Goal: Information Seeking & Learning: Understand process/instructions

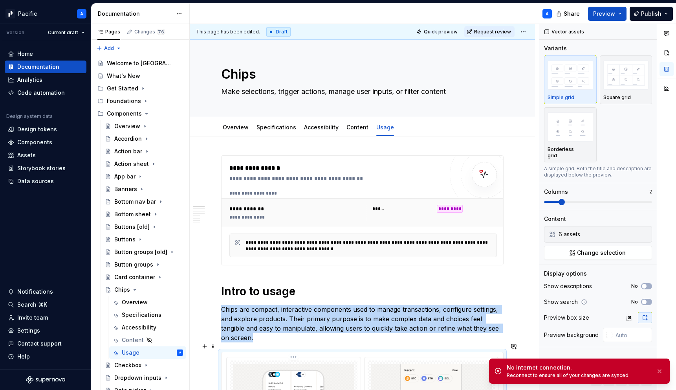
scroll to position [118, 0]
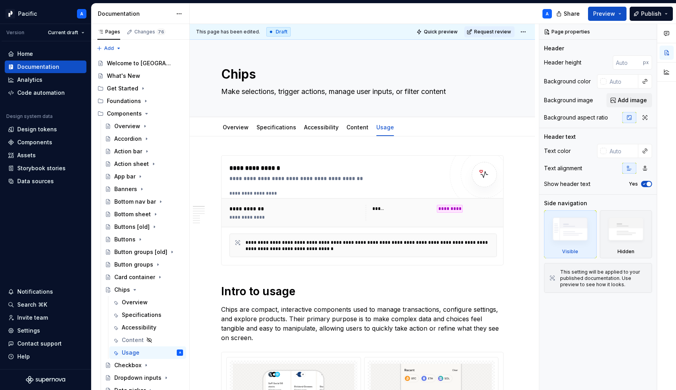
type textarea "*"
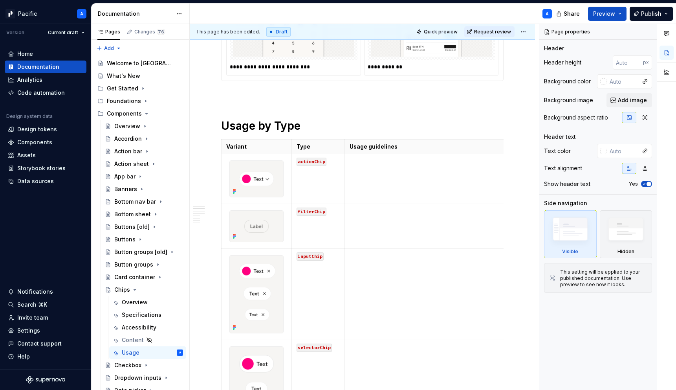
scroll to position [640, 0]
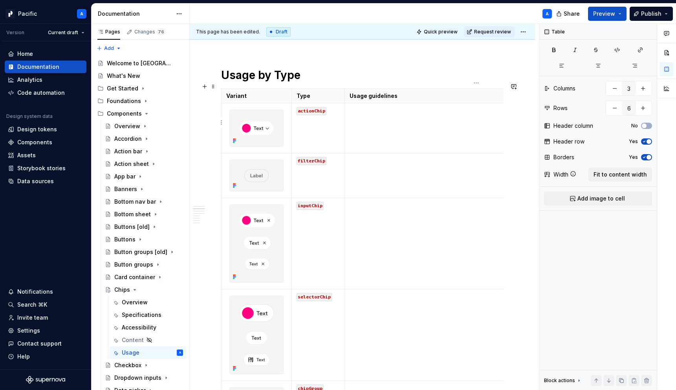
click at [421, 132] on td at bounding box center [475, 128] width 263 height 50
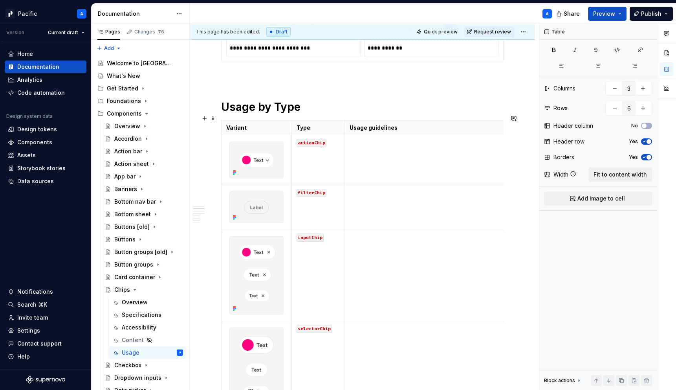
scroll to position [610, 0]
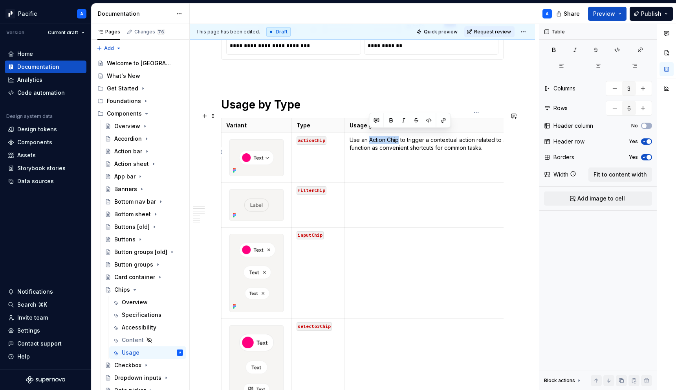
drag, startPoint x: 369, startPoint y: 133, endPoint x: 398, endPoint y: 134, distance: 29.1
click at [398, 136] on p "Use an Action Chip to trigger a contextual action related to a specific financi…" at bounding box center [476, 144] width 253 height 16
click at [413, 145] on p "Use an Action Chip to trigger a contextual action related to a specific financi…" at bounding box center [476, 144] width 253 height 16
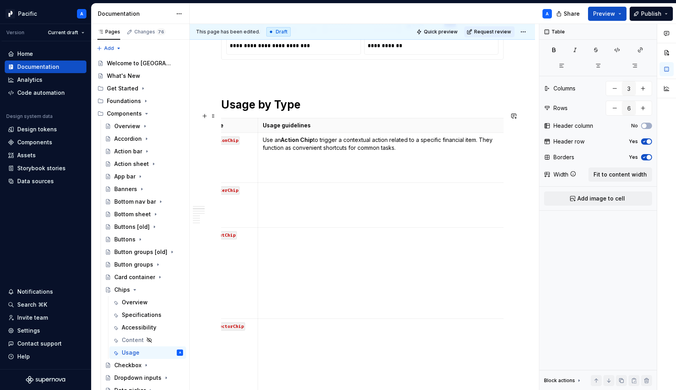
scroll to position [0, 101]
type textarea "*"
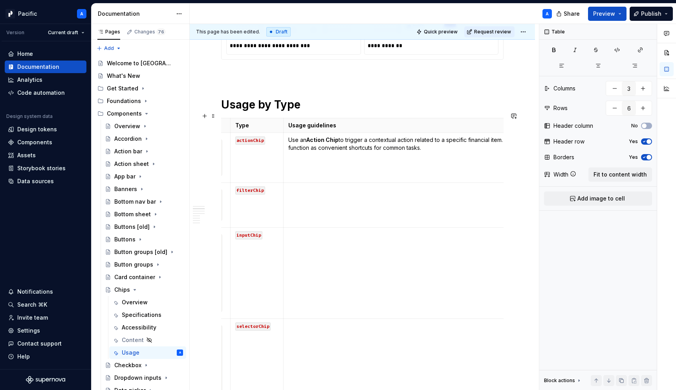
scroll to position [0, 0]
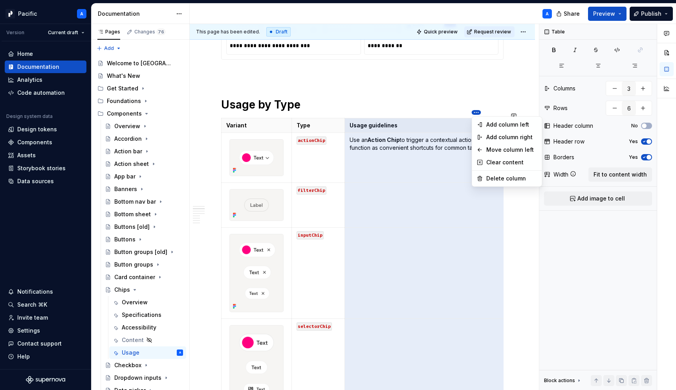
click at [474, 111] on html "Pacific A Version Current draft Home Documentation Analytics Code automation De…" at bounding box center [338, 195] width 676 height 390
click at [501, 139] on div "Add column right" at bounding box center [511, 137] width 51 height 8
type input "4"
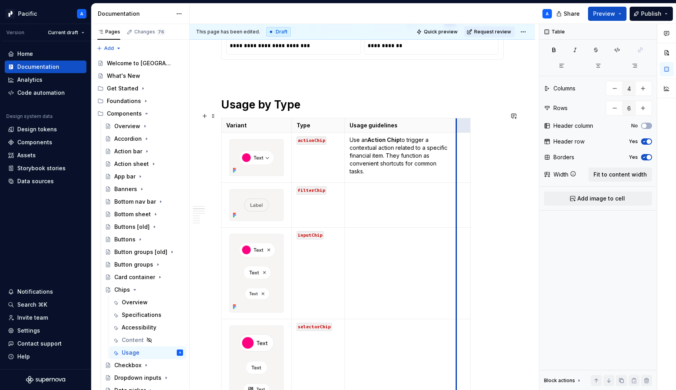
drag, startPoint x: 495, startPoint y: 124, endPoint x: 343, endPoint y: 135, distance: 152.4
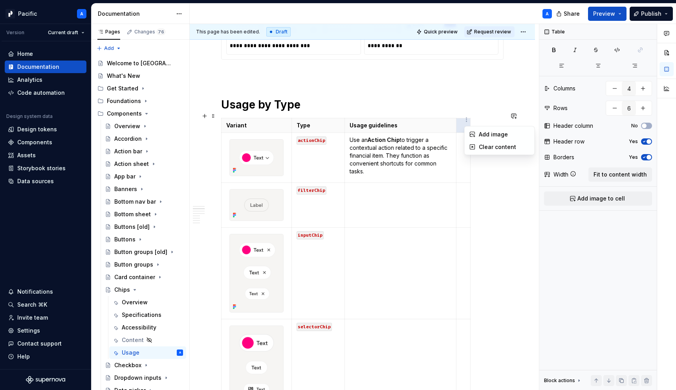
click at [468, 123] on html "Pacific A Version Current draft Home Documentation Analytics Code automation De…" at bounding box center [338, 195] width 676 height 390
click at [462, 103] on html "Pacific A Version Current draft Home Documentation Analytics Code automation De…" at bounding box center [338, 195] width 676 height 390
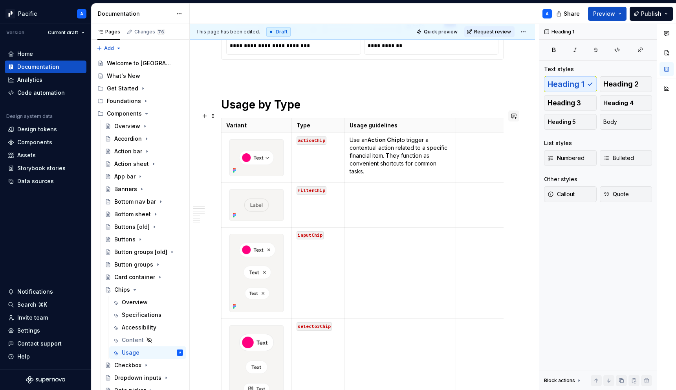
drag, startPoint x: 470, startPoint y: 117, endPoint x: 520, endPoint y: 117, distance: 50.3
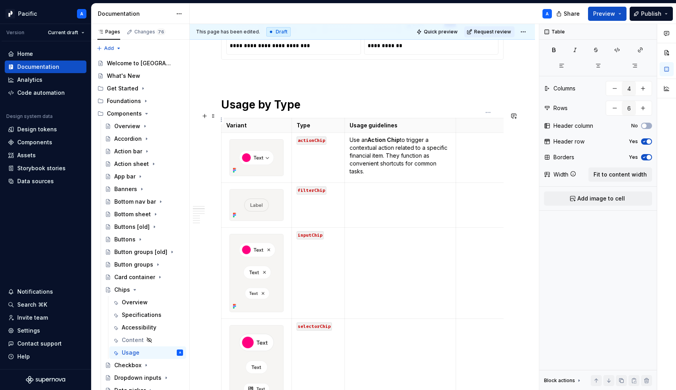
click at [484, 121] on p at bounding box center [488, 125] width 55 height 8
click at [465, 150] on td at bounding box center [488, 158] width 64 height 50
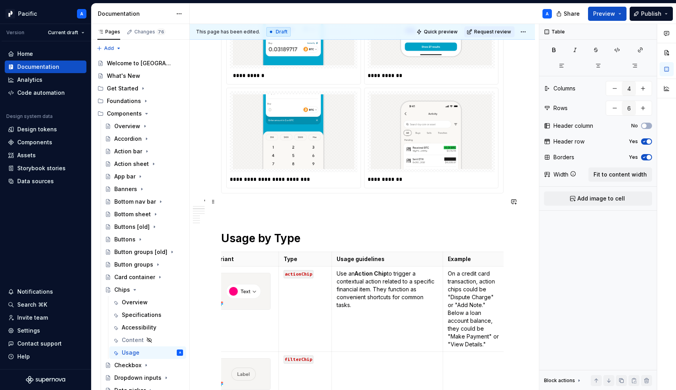
scroll to position [467, 0]
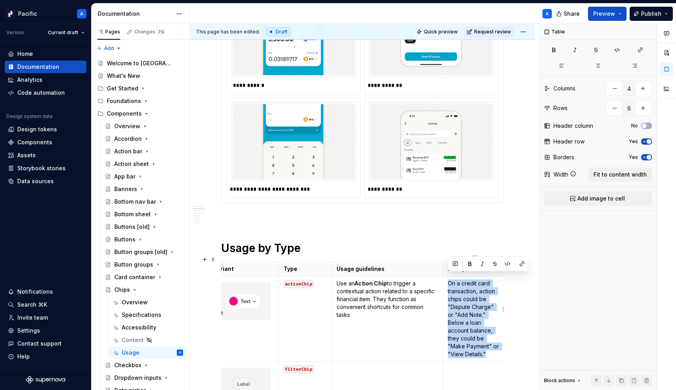
drag, startPoint x: 448, startPoint y: 275, endPoint x: 496, endPoint y: 340, distance: 80.8
click at [496, 340] on p "On a credit card transaction, action chips could be "Dispute Charge" or "Add No…" at bounding box center [475, 318] width 55 height 79
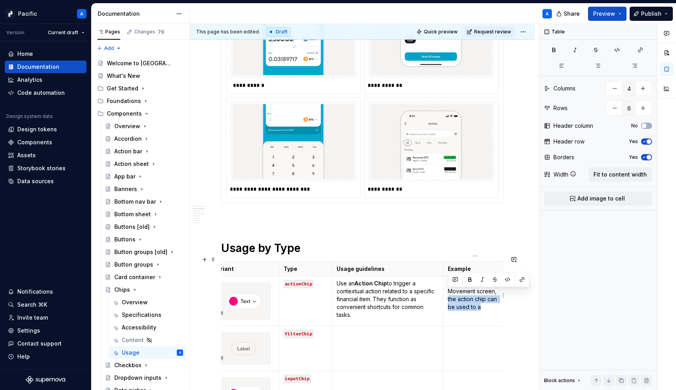
drag, startPoint x: 497, startPoint y: 286, endPoint x: 500, endPoint y: 303, distance: 17.5
click at [500, 303] on p "On a Money Movement screen, the action chip can be used to a" at bounding box center [475, 294] width 55 height 31
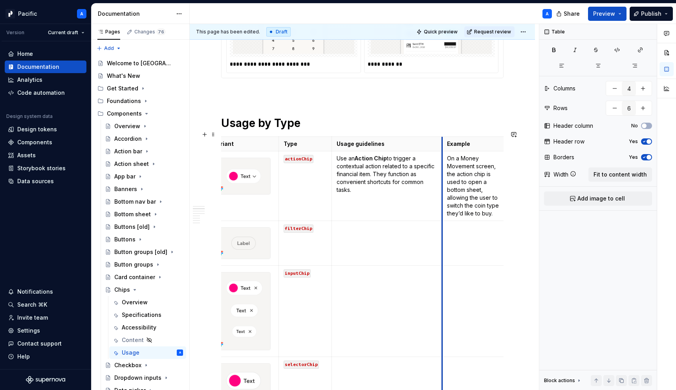
scroll to position [0, 0]
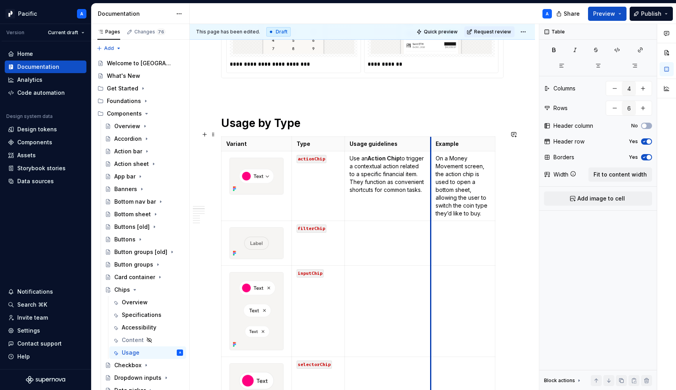
drag, startPoint x: 442, startPoint y: 134, endPoint x: 417, endPoint y: 133, distance: 24.8
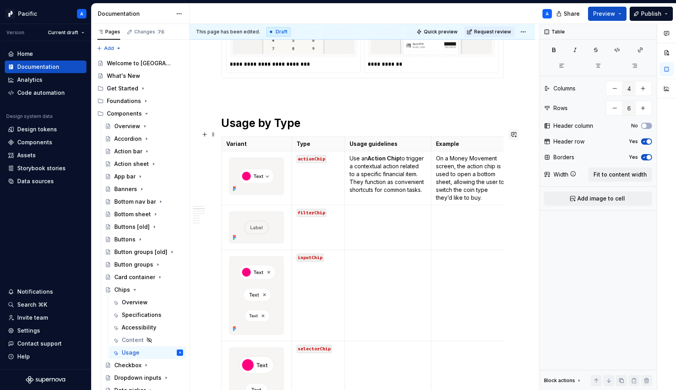
drag, startPoint x: 495, startPoint y: 138, endPoint x: 515, endPoint y: 138, distance: 19.3
click at [389, 228] on td at bounding box center [387, 227] width 87 height 45
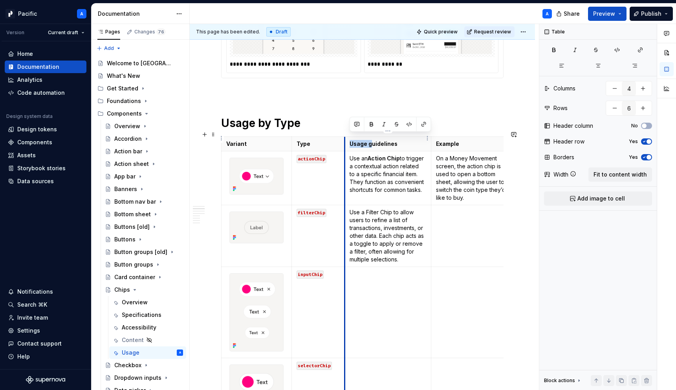
drag, startPoint x: 371, startPoint y: 140, endPoint x: 346, endPoint y: 139, distance: 25.6
click at [346, 139] on th "Usage guidelines" at bounding box center [387, 144] width 87 height 15
click at [376, 208] on p "Use a Filter Chip to allow users to refine a list of transactions, investments,…" at bounding box center [388, 235] width 77 height 55
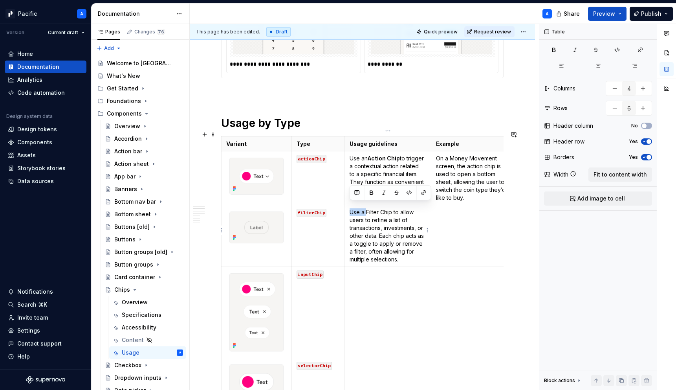
drag, startPoint x: 366, startPoint y: 203, endPoint x: 393, endPoint y: 202, distance: 27.1
click at [393, 205] on td "Use a Filter Chip to allow users to refine a list of transactions, investments,…" at bounding box center [387, 236] width 87 height 62
click at [390, 208] on p "Use a Filter Chip to allow users to refine a list of transactions, investments,…" at bounding box center [388, 235] width 77 height 55
drag, startPoint x: 393, startPoint y: 206, endPoint x: 365, endPoint y: 204, distance: 27.9
click at [365, 208] on p "Use a Filter Chip to allow users to refine a list of transactions, investments,…" at bounding box center [388, 235] width 77 height 55
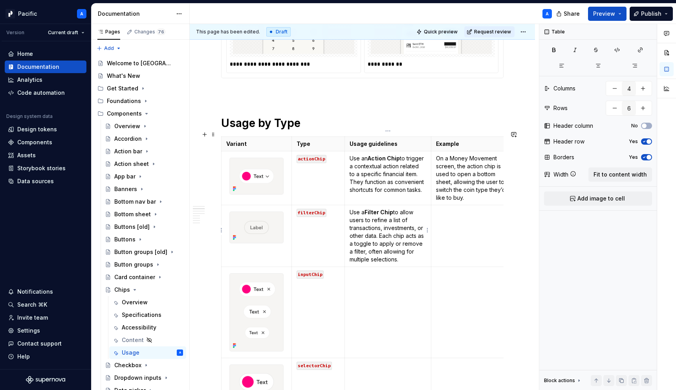
click at [401, 246] on p "Use a Filter Chip to allow users to refine a list of transactions, investments,…" at bounding box center [388, 235] width 77 height 55
click at [490, 236] on td at bounding box center [473, 236] width 84 height 62
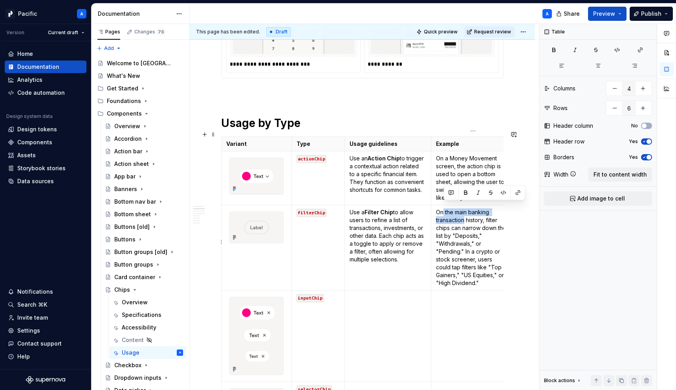
drag, startPoint x: 443, startPoint y: 205, endPoint x: 465, endPoint y: 216, distance: 23.7
click at [465, 216] on p "On the main banking transaction history, filter chips can narrow down the list …" at bounding box center [473, 247] width 74 height 79
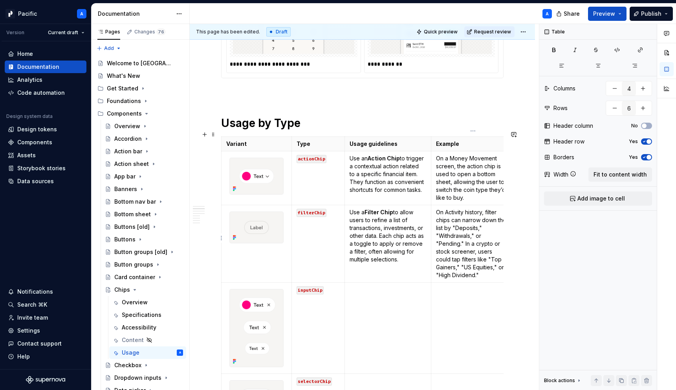
click at [468, 208] on p "On Activity history, filter chips can narrow down the list by "Deposits," "With…" at bounding box center [473, 243] width 74 height 71
click at [474, 208] on p "On Activity istory, filter chips can narrow down the list by "Deposits," "Withd…" at bounding box center [473, 243] width 74 height 71
click at [469, 243] on p "On Activity History, filter chips can narrow down the list by "Deposits," "With…" at bounding box center [473, 243] width 74 height 71
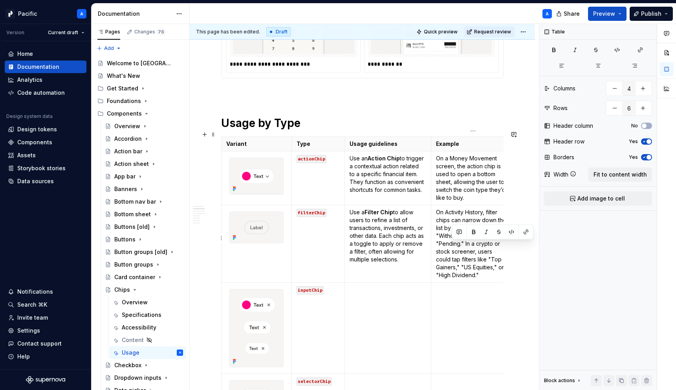
click at [479, 256] on p "On Activity History, filter chips can narrow down the list by "Deposits," "With…" at bounding box center [473, 243] width 74 height 71
click at [458, 243] on p "On Activity History, filter chips can narrow down the list by "Deposits," "With…" at bounding box center [473, 243] width 74 height 71
click at [475, 260] on p "On Activity History, filter chips can narrow down the list by "Deposits," "With…" at bounding box center [473, 243] width 74 height 71
click at [462, 244] on p "On Activity History, filter chips can narrow down the list by "Deposits," "With…" at bounding box center [473, 243] width 74 height 71
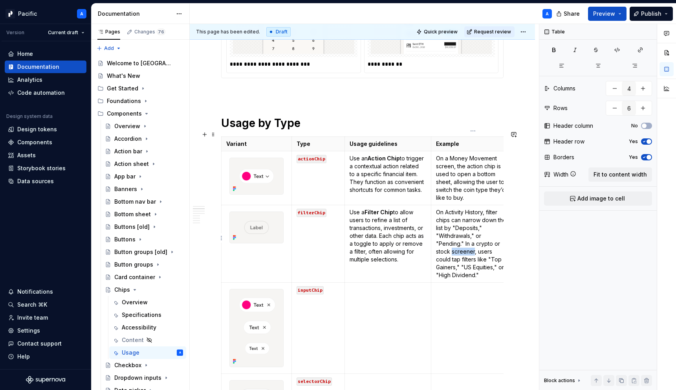
click at [462, 244] on p "On Activity History, filter chips can narrow down the list by "Deposits," "With…" at bounding box center [473, 243] width 74 height 71
click at [489, 268] on p "On Activity History, filter chips can narrow down the list by "Deposits," "With…" at bounding box center [473, 243] width 74 height 71
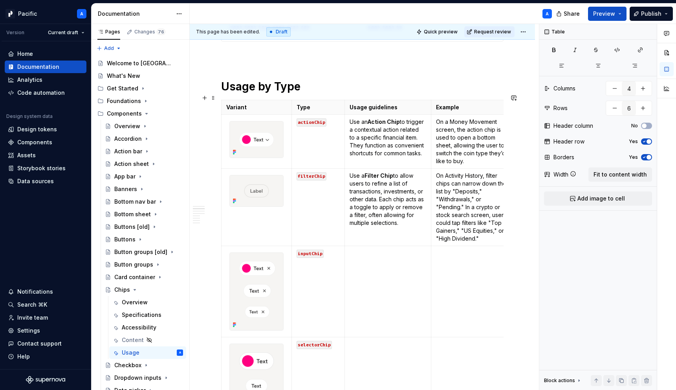
scroll to position [636, 0]
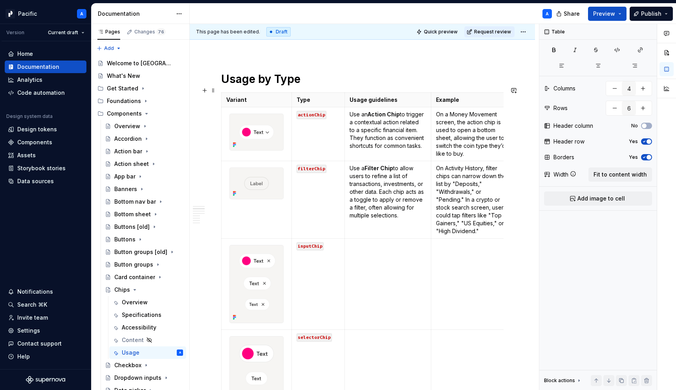
click at [489, 268] on td at bounding box center [473, 283] width 84 height 91
click at [374, 256] on td at bounding box center [387, 283] width 87 height 91
click at [348, 238] on td "se an Input Chip to represent user-entered data as a discrete entity, often wit…" at bounding box center [387, 283] width 87 height 91
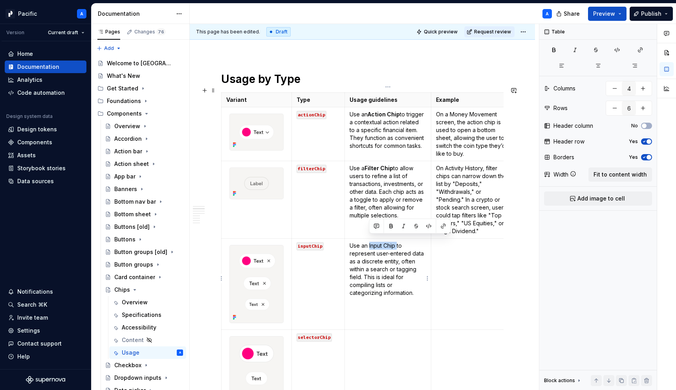
drag, startPoint x: 374, startPoint y: 238, endPoint x: 397, endPoint y: 239, distance: 23.6
click at [397, 242] on p "Use an Input Chip to represent user-entered data as a discrete entity, often wi…" at bounding box center [388, 269] width 77 height 55
click at [400, 279] on p "Use an Input Chip to represent user-entered data as a discrete entity, often wi…" at bounding box center [388, 269] width 77 height 55
click at [469, 287] on td at bounding box center [473, 283] width 84 height 91
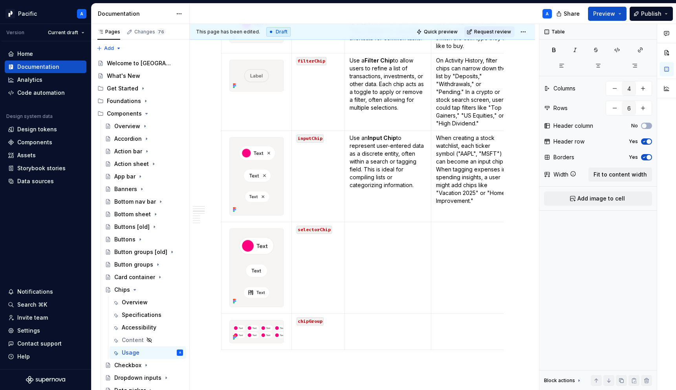
scroll to position [745, 0]
click at [402, 286] on td at bounding box center [387, 266] width 87 height 91
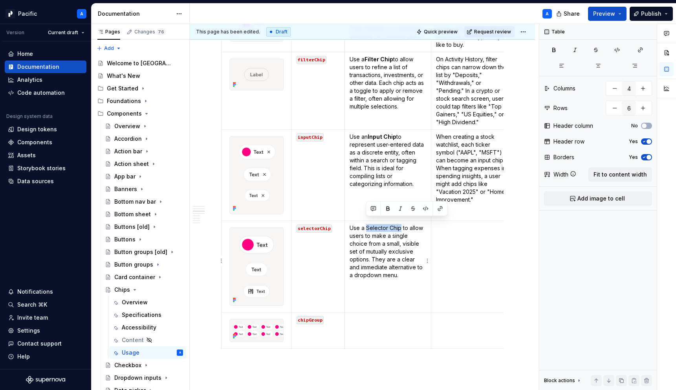
drag, startPoint x: 366, startPoint y: 220, endPoint x: 400, endPoint y: 222, distance: 33.9
click at [400, 224] on p "Use a Selector Chip to allow users to make a single choice from a small, visibl…" at bounding box center [388, 251] width 77 height 55
click at [470, 261] on td at bounding box center [473, 266] width 84 height 91
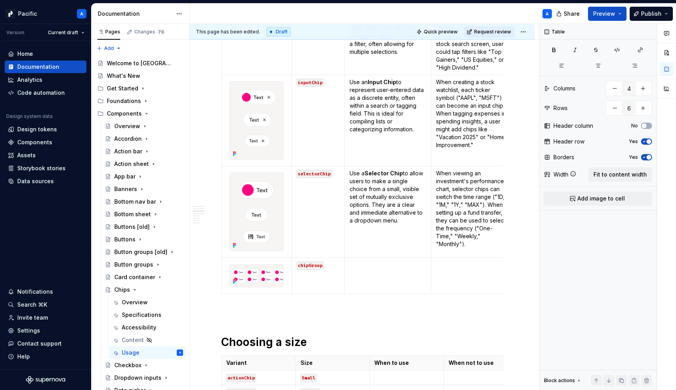
scroll to position [823, 0]
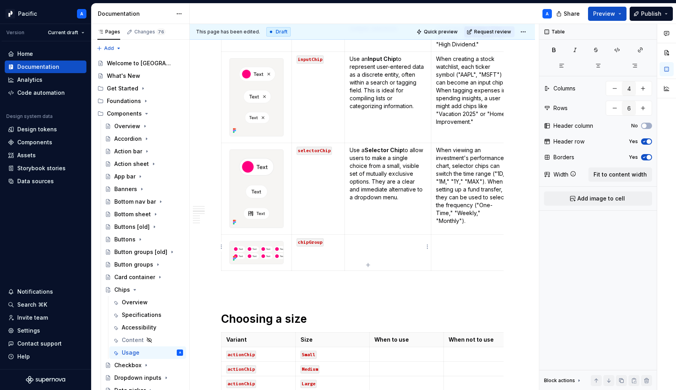
click at [389, 249] on td at bounding box center [387, 252] width 87 height 36
click at [370, 238] on p "Use a chip" at bounding box center [388, 242] width 77 height 8
drag, startPoint x: 379, startPoint y: 233, endPoint x: 408, endPoint y: 240, distance: 30.5
click at [408, 240] on td "Use a Chip Group" at bounding box center [387, 252] width 87 height 36
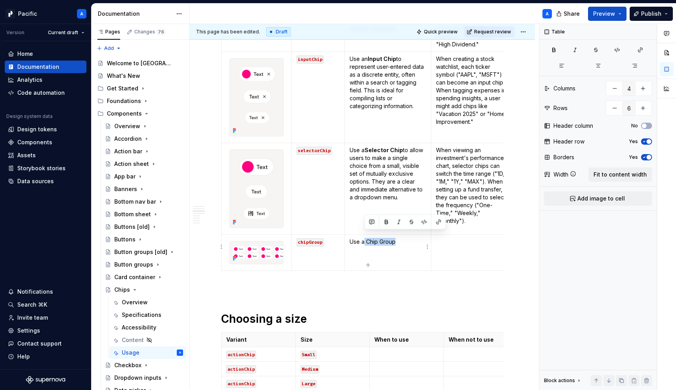
drag, startPoint x: 408, startPoint y: 240, endPoint x: 365, endPoint y: 233, distance: 44.2
click at [365, 234] on td "Use a Chip Group" at bounding box center [387, 252] width 87 height 36
click at [414, 238] on p "Use a Chip Group" at bounding box center [388, 242] width 77 height 8
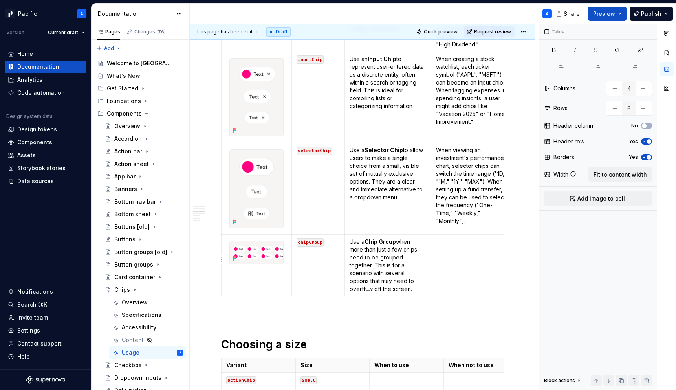
click at [479, 264] on td at bounding box center [473, 265] width 84 height 62
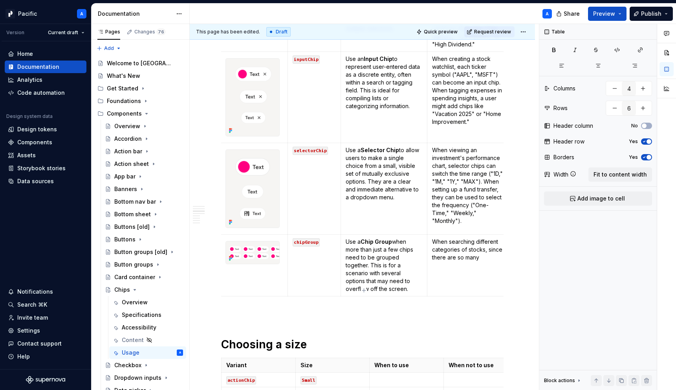
click at [484, 244] on p "When searching different categories of stocks, since there are so many" at bounding box center [469, 250] width 74 height 24
click at [498, 255] on p "When searching different categories of stocks on a Search & Discover screen, si…" at bounding box center [469, 253] width 74 height 31
click at [498, 260] on p "When searching different categories of stocks on a Search & Discover screen, si…" at bounding box center [469, 253] width 74 height 31
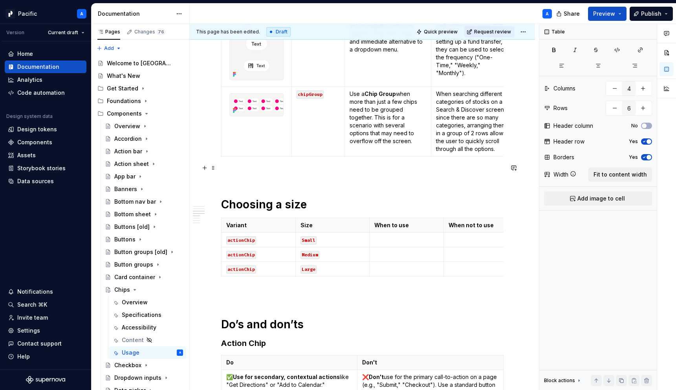
scroll to position [971, 0]
click at [328, 196] on h1 "Choosing a size" at bounding box center [362, 203] width 282 height 14
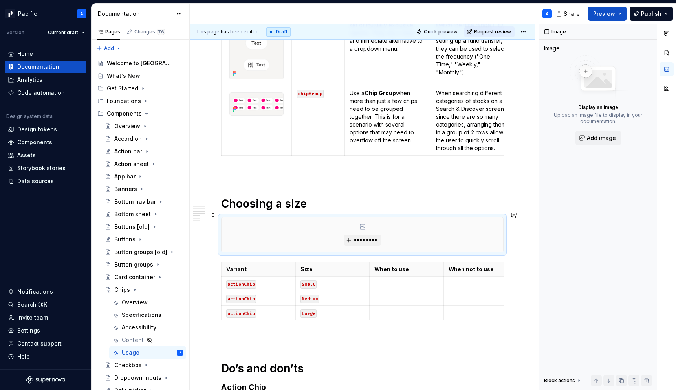
click at [410, 225] on div "*********" at bounding box center [363, 234] width 282 height 35
click at [377, 237] on span "*********" at bounding box center [366, 240] width 24 height 6
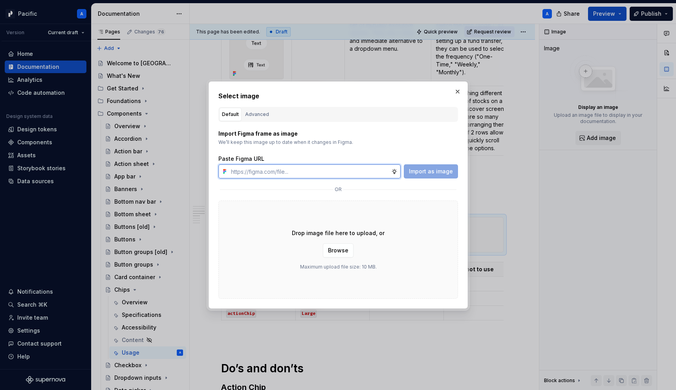
type textarea "*"
paste input "https://www.figma.com/design/6LpbGvX8G8dJvVZLRRvL8t/Pacific---Documentation---C…"
type input "https://www.figma.com/design/6LpbGvX8G8dJvVZLRRvL8t/Pacific---Documentation---C…"
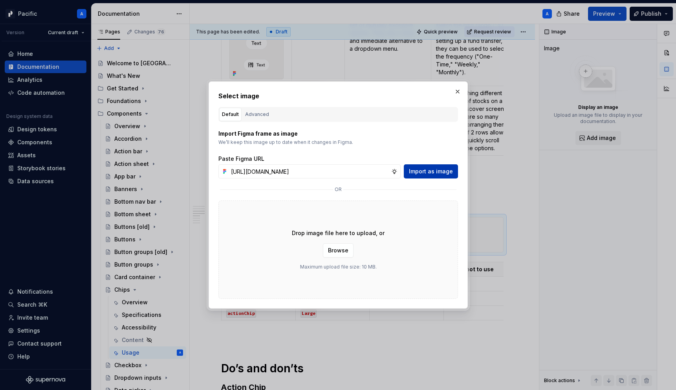
click at [442, 171] on span "Import as image" at bounding box center [431, 171] width 44 height 8
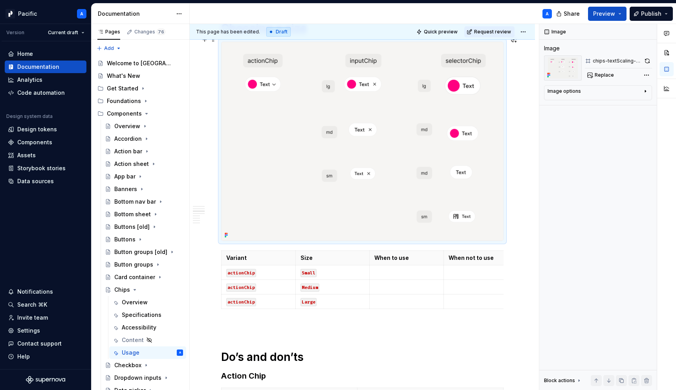
scroll to position [1149, 0]
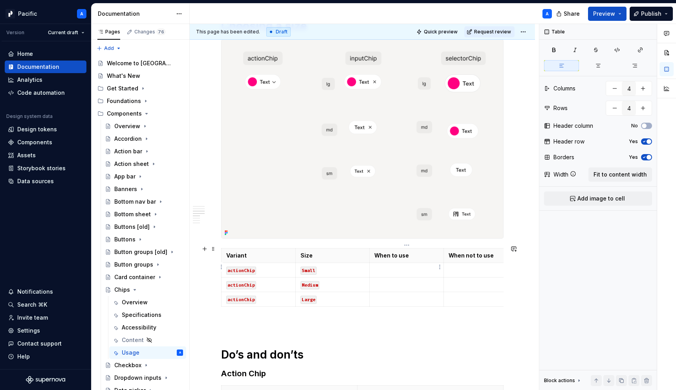
click at [401, 266] on p at bounding box center [406, 270] width 64 height 8
drag, startPoint x: 369, startPoint y: 254, endPoint x: 341, endPoint y: 253, distance: 28.3
drag, startPoint x: 489, startPoint y: 250, endPoint x: 508, endPoint y: 250, distance: 18.1
drag, startPoint x: 506, startPoint y: 250, endPoint x: 528, endPoint y: 250, distance: 22.0
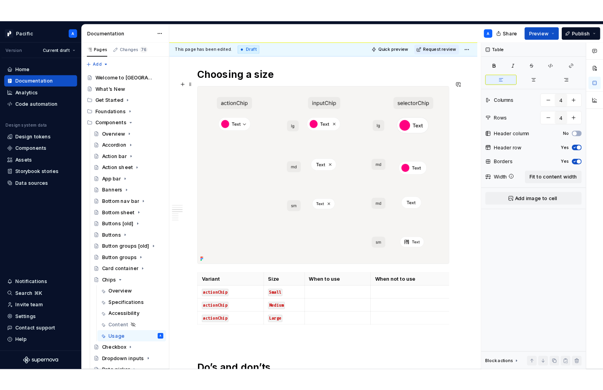
scroll to position [1106, 0]
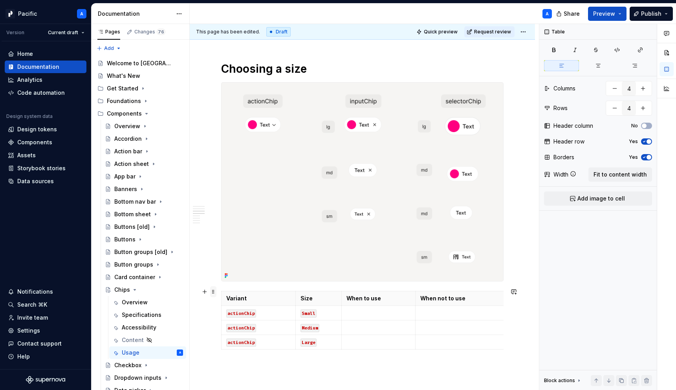
click at [213, 293] on span at bounding box center [213, 291] width 6 height 11
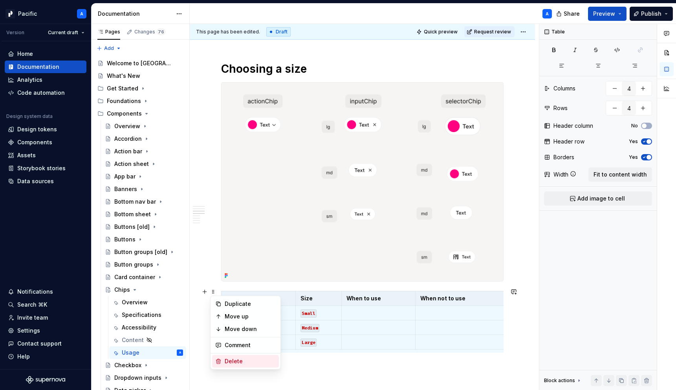
click at [250, 360] on div "Delete" at bounding box center [250, 361] width 51 height 8
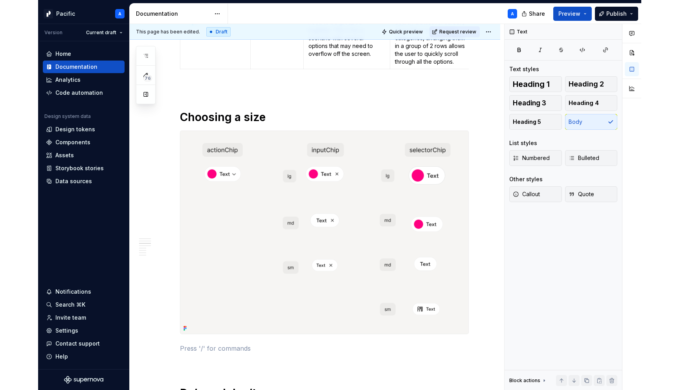
scroll to position [1067, 0]
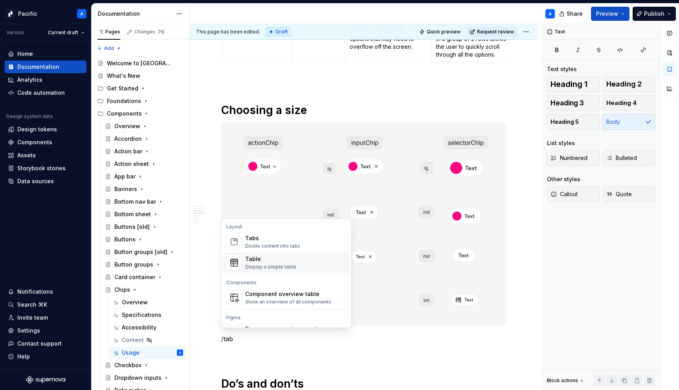
click at [314, 262] on div "Table Display a simple table" at bounding box center [295, 263] width 101 height 16
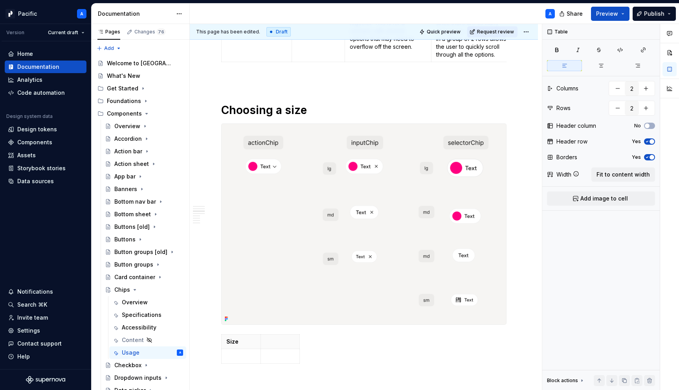
type textarea "*"
click at [277, 341] on p at bounding box center [280, 341] width 29 height 8
click at [297, 348] on icon "button" at bounding box center [300, 349] width 6 height 6
type input "3"
click at [213, 335] on span at bounding box center [213, 334] width 6 height 11
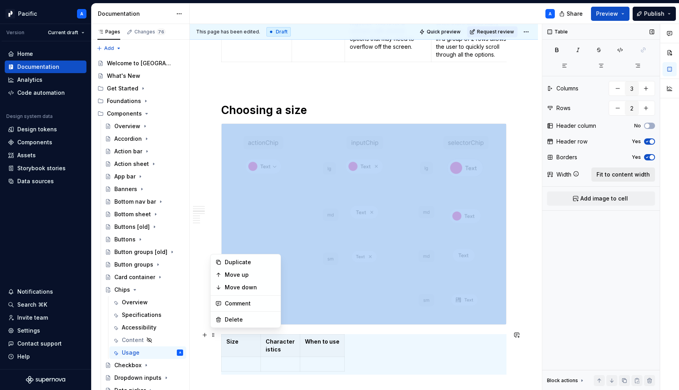
click at [630, 171] on span "Fit to content width" at bounding box center [622, 174] width 53 height 8
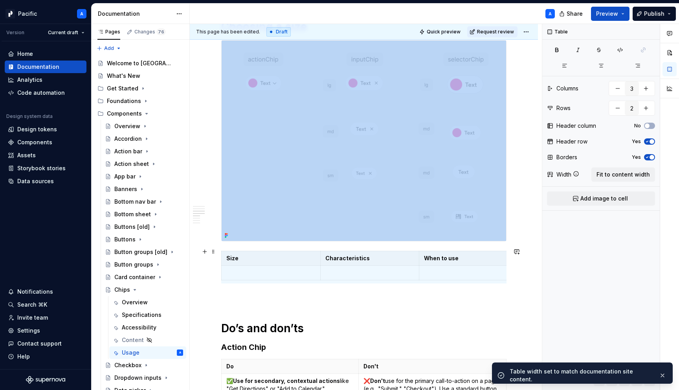
scroll to position [1152, 0]
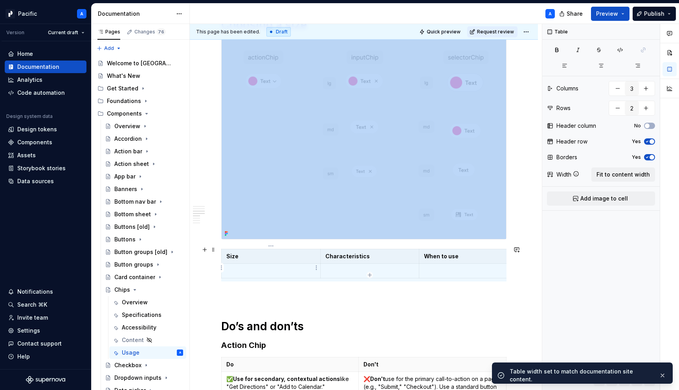
click at [287, 267] on p at bounding box center [270, 271] width 89 height 8
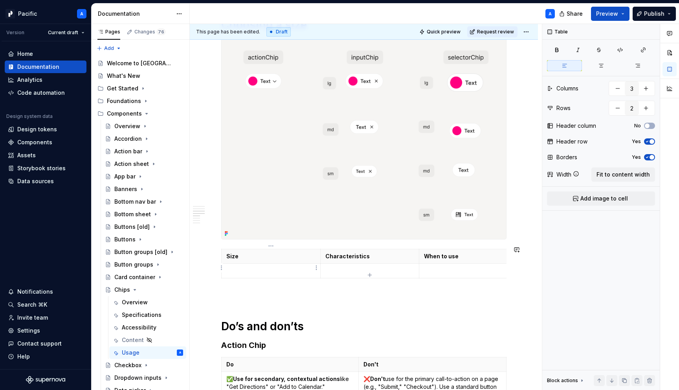
type textarea "*"
click at [369, 273] on icon "button" at bounding box center [370, 275] width 4 height 4
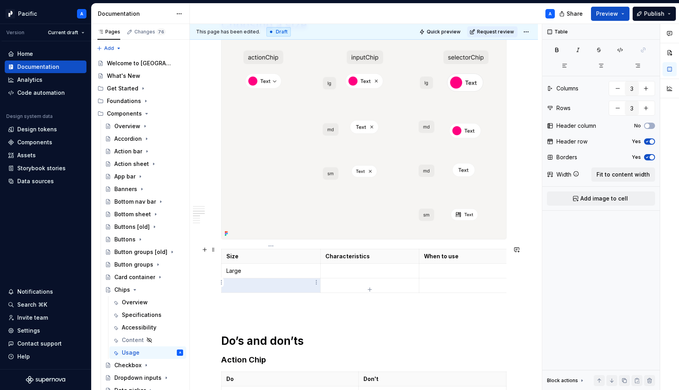
click at [290, 281] on p at bounding box center [270, 285] width 89 height 8
click at [368, 289] on icon "button" at bounding box center [370, 290] width 4 height 4
type input "4"
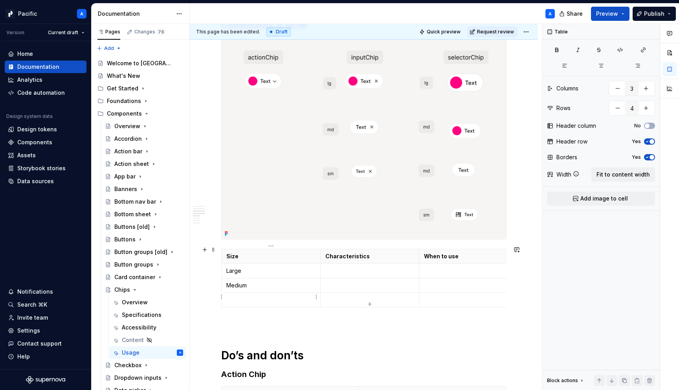
click at [264, 299] on p at bounding box center [270, 300] width 89 height 8
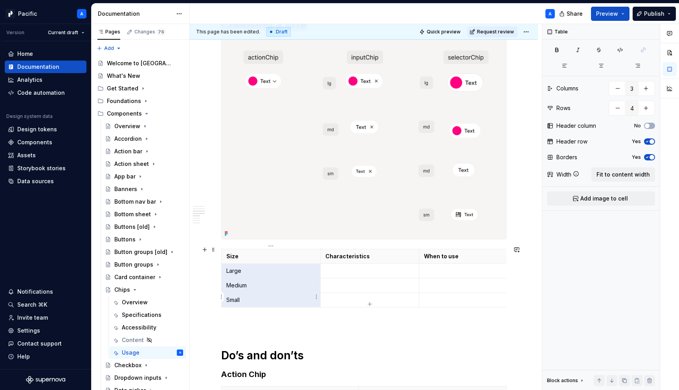
drag, startPoint x: 225, startPoint y: 267, endPoint x: 261, endPoint y: 304, distance: 52.2
click at [261, 304] on div "Size Characteristics When to use Large Medium Small" at bounding box center [363, 280] width 285 height 62
drag, startPoint x: 247, startPoint y: 300, endPoint x: 225, endPoint y: 262, distance: 44.9
click at [225, 262] on tbody "Size Characteristics When to use Large Medium Small" at bounding box center [370, 278] width 297 height 58
click at [622, 51] on icon "button" at bounding box center [620, 50] width 6 height 6
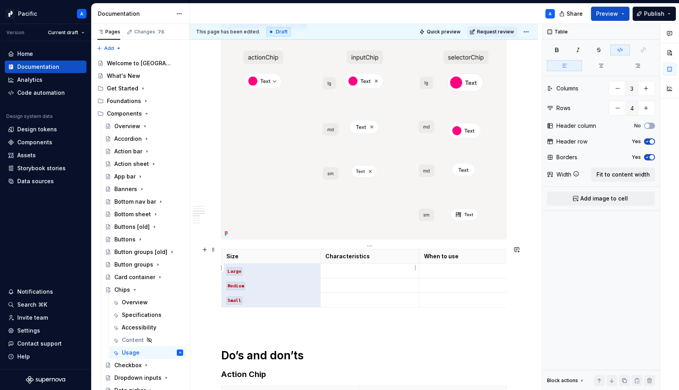
click at [377, 267] on p at bounding box center [369, 271] width 89 height 8
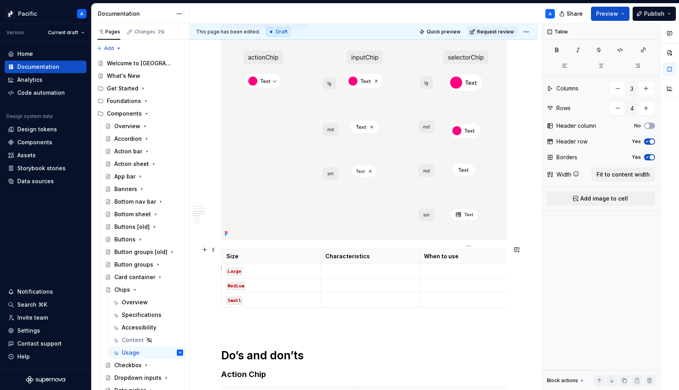
click at [435, 267] on p at bounding box center [468, 271] width 89 height 8
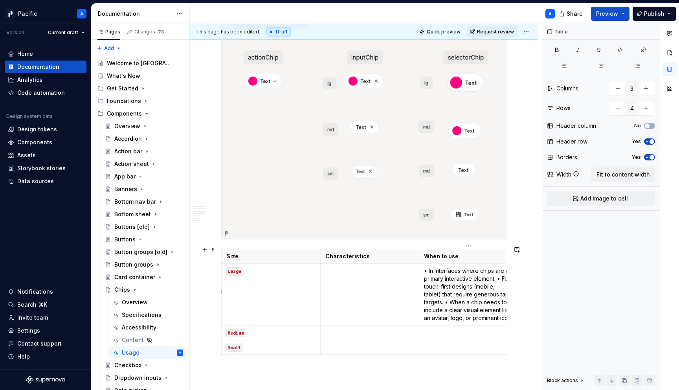
click at [500, 277] on p "• In interfaces where chips are a primary interactive element. • For touch-firs…" at bounding box center [468, 294] width 89 height 55
click at [445, 303] on p "• For touch-first designs (mobile, tablet) that require generous tap targets. •…" at bounding box center [468, 306] width 89 height 39
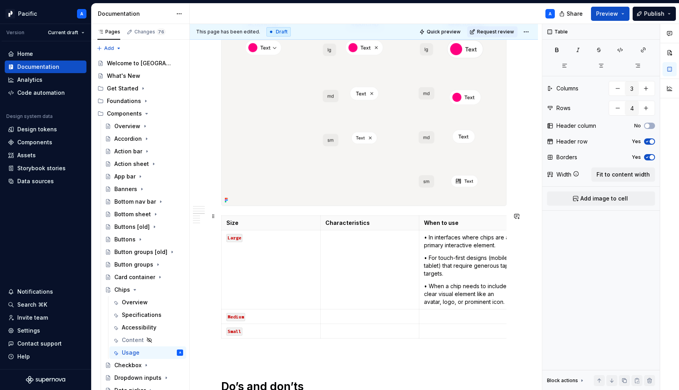
scroll to position [1185, 0]
click at [435, 317] on p at bounding box center [468, 317] width 89 height 8
click at [339, 244] on td at bounding box center [369, 270] width 99 height 79
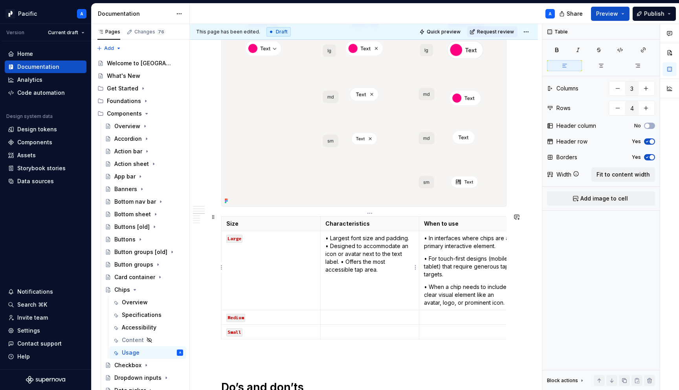
click at [341, 259] on p "• Largest font size and padding. • Designed to accommodate an icon or avatar ne…" at bounding box center [369, 253] width 89 height 39
click at [408, 237] on p "• Largest font size and padding. • Designed to accommodate an icon or avatar ne…" at bounding box center [369, 249] width 89 height 31
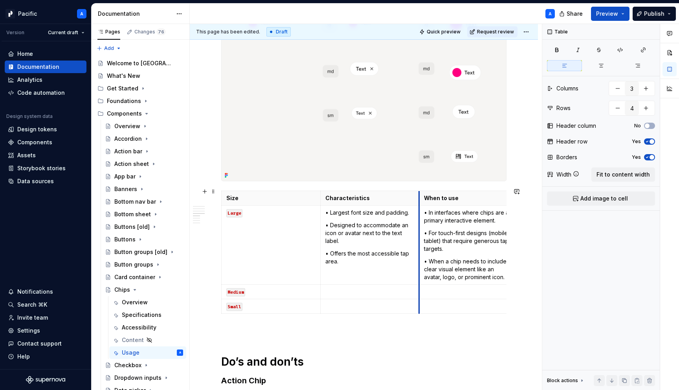
scroll to position [1211, 0]
click at [378, 287] on p at bounding box center [369, 291] width 89 height 8
click at [465, 291] on td at bounding box center [468, 291] width 99 height 15
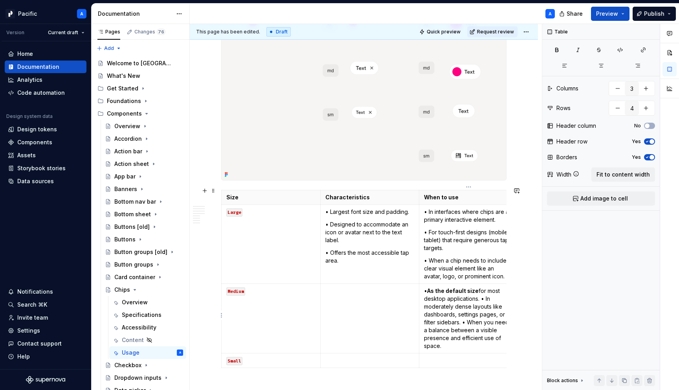
click at [481, 296] on p "• As the default size for most desktop applications. • In moderately dense layo…" at bounding box center [468, 318] width 89 height 63
click at [469, 324] on p "• In moderately dense layouts like dashboards, settings pages, or filter sideba…" at bounding box center [468, 330] width 89 height 47
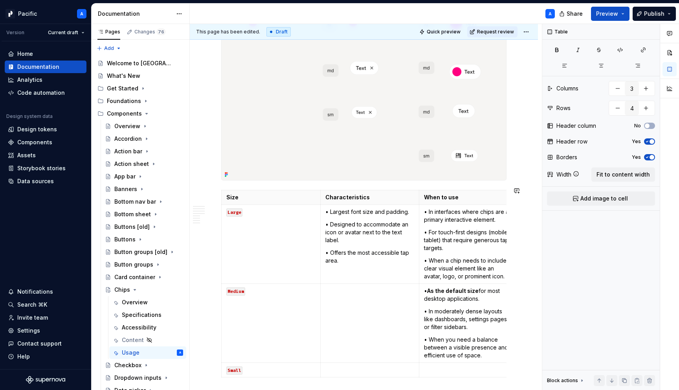
scroll to position [1249, 0]
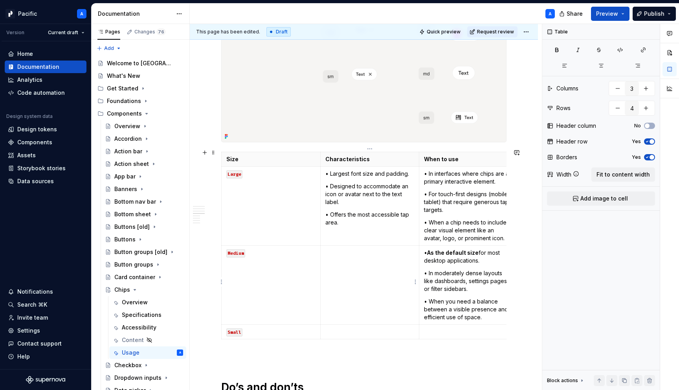
click at [367, 272] on td at bounding box center [369, 285] width 99 height 79
click at [399, 250] on p "• A balanced, standard size. • Can accommodate an icon or avatar but works well…" at bounding box center [369, 268] width 89 height 39
click at [353, 277] on p "• Can accommodate an icon or avatar but works well with just a text label. • Ve…" at bounding box center [369, 276] width 89 height 31
click at [351, 277] on p "• Can accommodate an icon or avatar but works well with just a text label. • Ve…" at bounding box center [369, 276] width 89 height 31
click at [372, 328] on p at bounding box center [369, 332] width 89 height 8
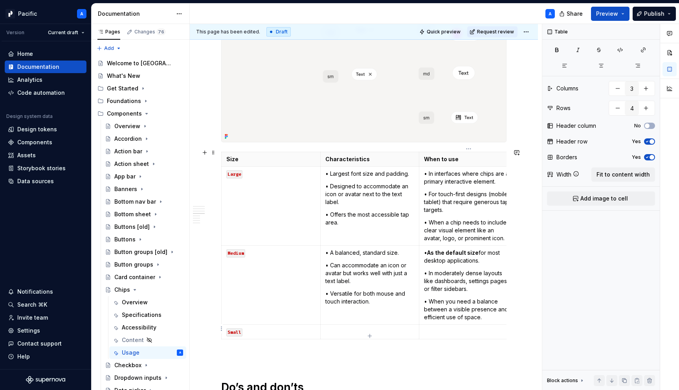
click at [438, 329] on p at bounding box center [468, 332] width 89 height 8
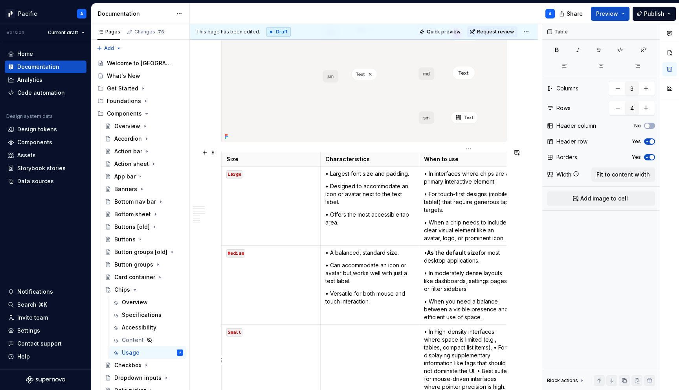
scroll to position [1273, 0]
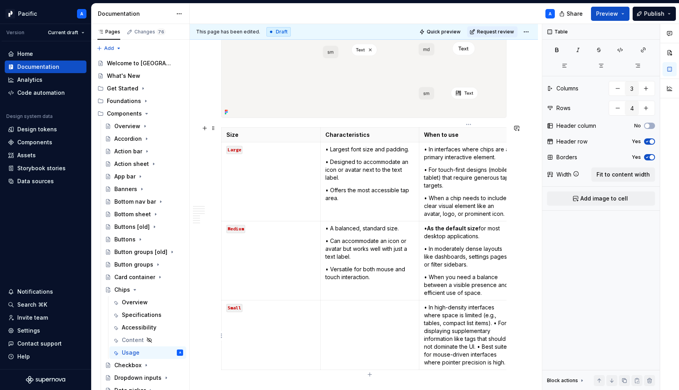
click at [495, 319] on p "• In high-density interfaces where space is limited (e.g., tables, compact list…" at bounding box center [468, 334] width 89 height 63
click at [479, 346] on p "• For displaying supplementary information like tags that should not dominate t…" at bounding box center [468, 351] width 89 height 39
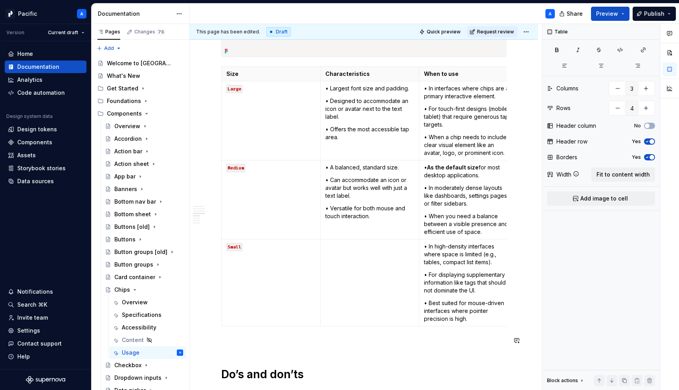
scroll to position [1334, 0]
click at [370, 315] on td at bounding box center [369, 283] width 99 height 87
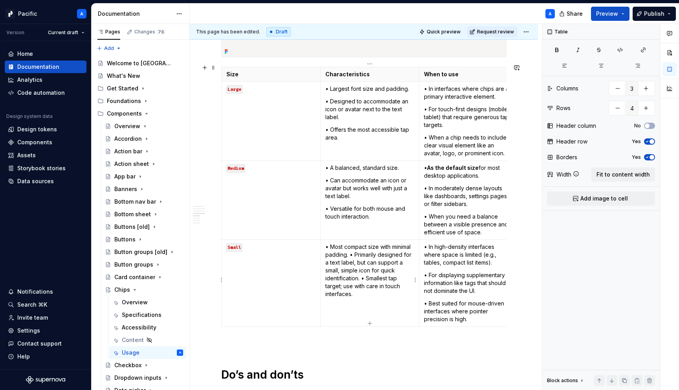
click at [371, 250] on p "• Most compact size with minimal padding. • Primarily designed for a text label…" at bounding box center [369, 270] width 89 height 55
click at [362, 288] on p "• Primarily designed for a text label, but can support a small, simple icon for…" at bounding box center [369, 286] width 89 height 47
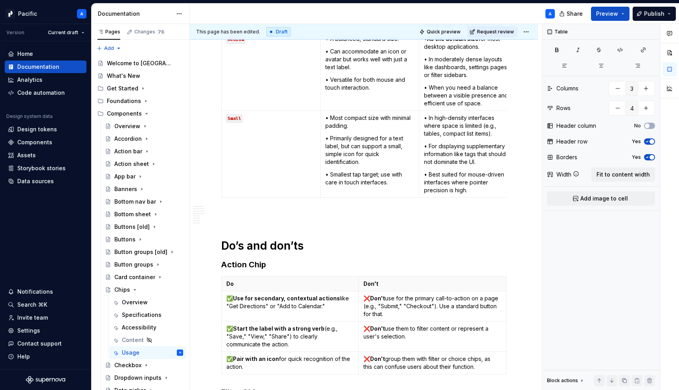
scroll to position [1472, 0]
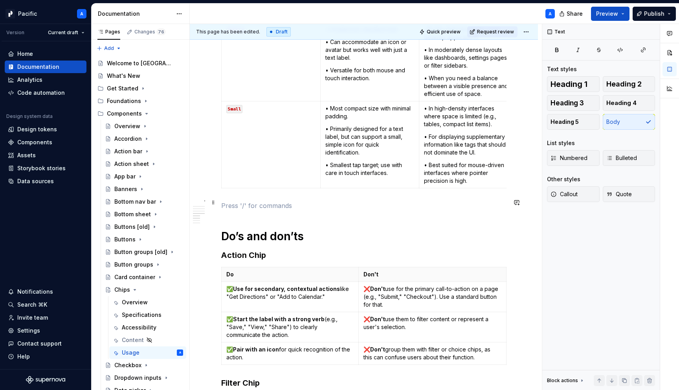
click at [269, 201] on p at bounding box center [363, 205] width 285 height 9
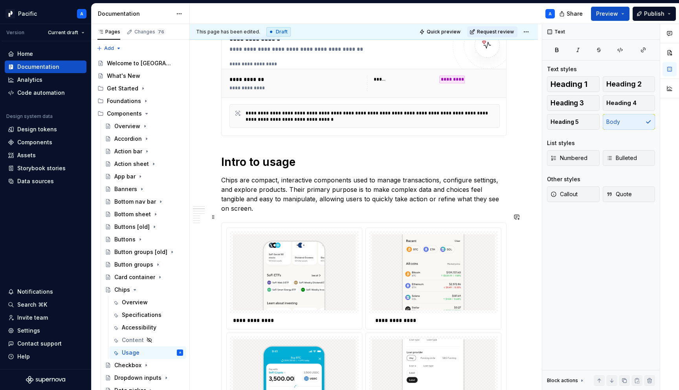
scroll to position [0, 0]
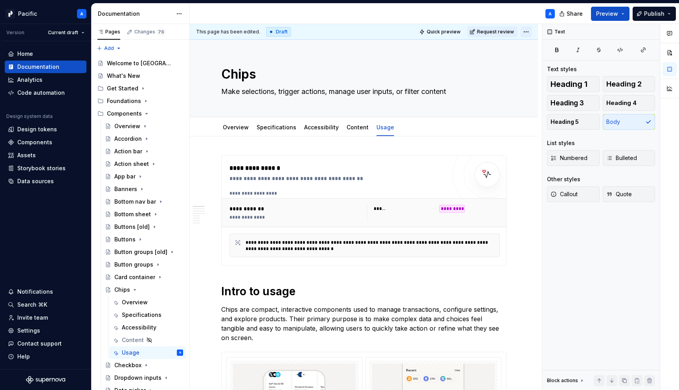
click at [535, 30] on html "Pacific A Version Current draft Home Documentation Analytics Code automation De…" at bounding box center [339, 195] width 679 height 390
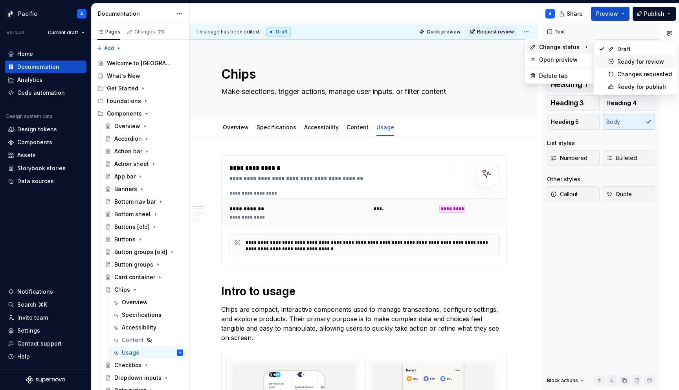
click at [635, 65] on div "Ready for review" at bounding box center [644, 62] width 55 height 8
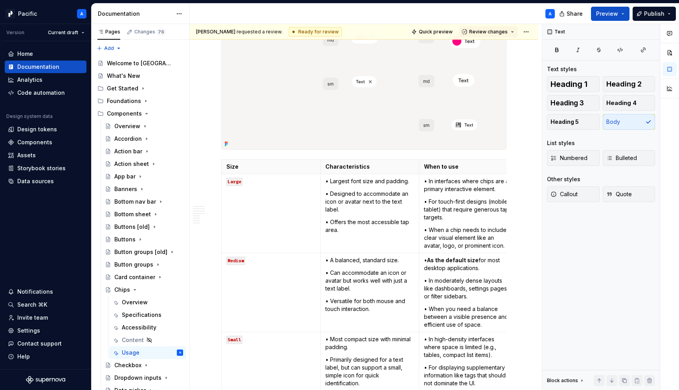
scroll to position [1253, 0]
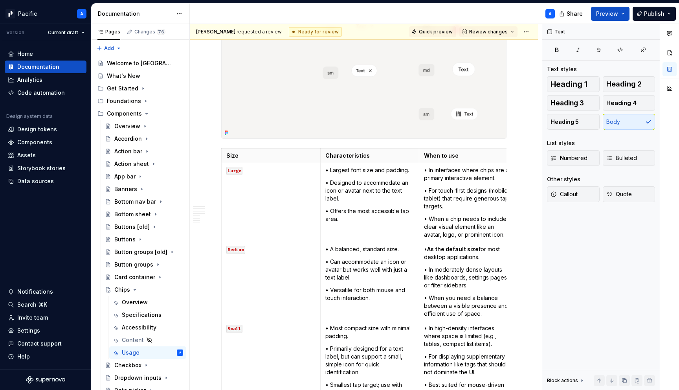
click at [430, 33] on span "Quick preview" at bounding box center [436, 32] width 34 height 6
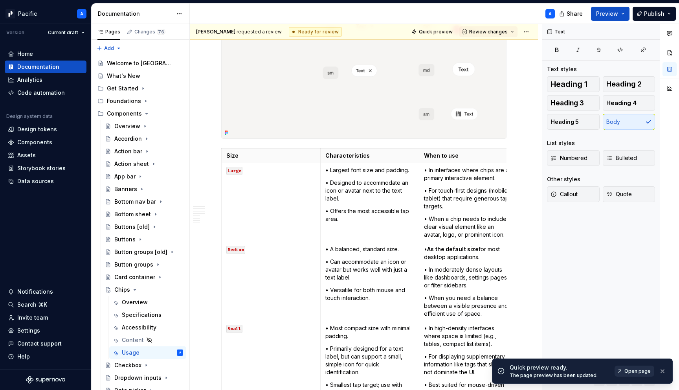
click at [627, 370] on span "Open page" at bounding box center [637, 371] width 26 height 6
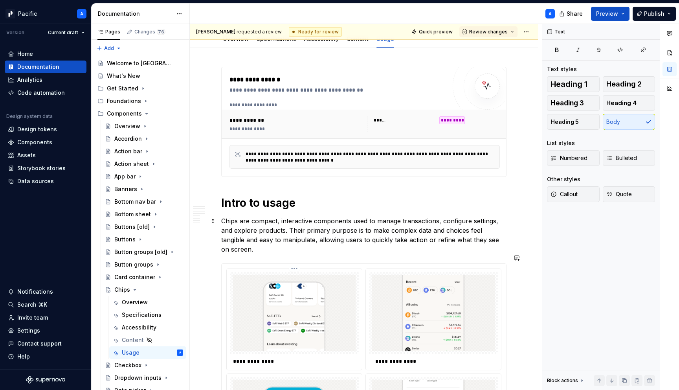
scroll to position [0, 0]
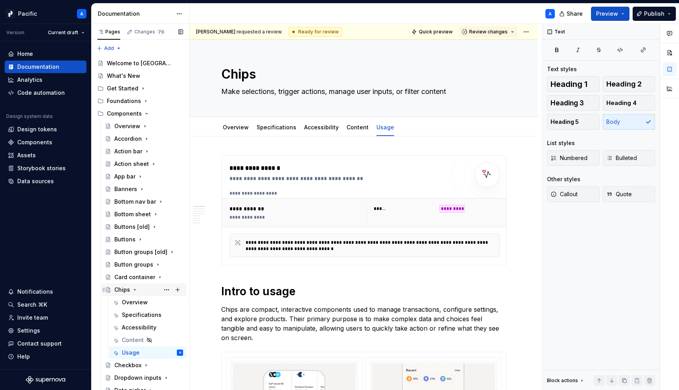
click at [134, 290] on icon "Page tree" at bounding box center [135, 289] width 2 height 1
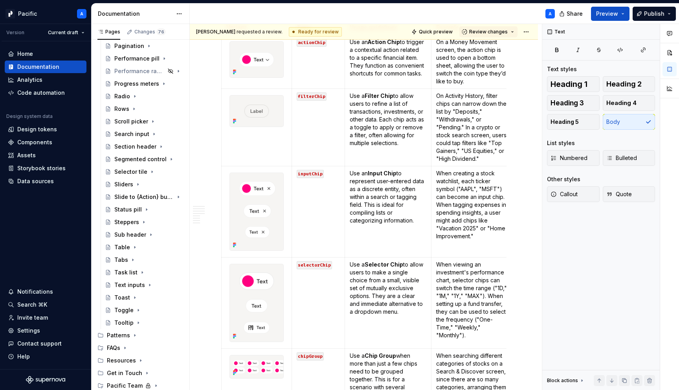
scroll to position [607, 0]
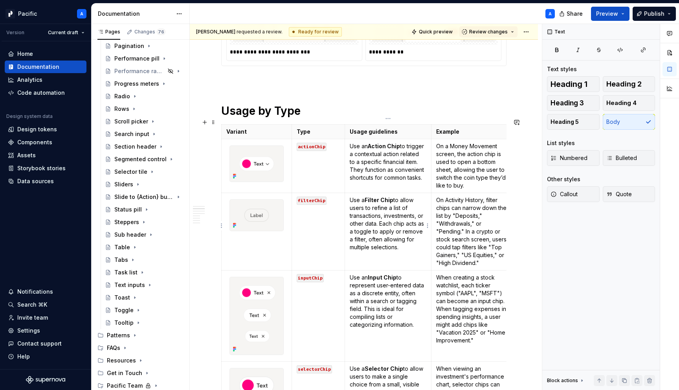
type textarea "*"
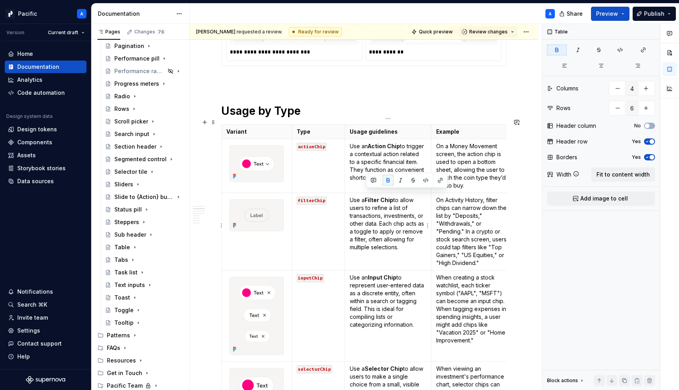
drag, startPoint x: 366, startPoint y: 193, endPoint x: 394, endPoint y: 194, distance: 27.5
click at [393, 196] on strong "Filter Chip" at bounding box center [379, 199] width 29 height 7
click at [427, 179] on button "button" at bounding box center [425, 180] width 11 height 11
click at [428, 179] on button "button" at bounding box center [426, 181] width 11 height 11
click at [392, 196] on p "Use a Filter Chip to allow users to refine a list of transactions, investments,…" at bounding box center [388, 223] width 77 height 55
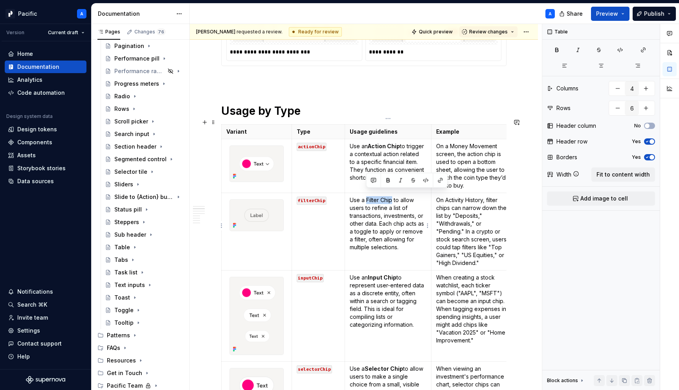
drag, startPoint x: 392, startPoint y: 195, endPoint x: 366, endPoint y: 195, distance: 25.9
click at [366, 196] on p "Use a Filter Chip to allow users to refine a list of transactions, investments,…" at bounding box center [388, 223] width 77 height 55
click at [437, 181] on button "button" at bounding box center [440, 180] width 11 height 11
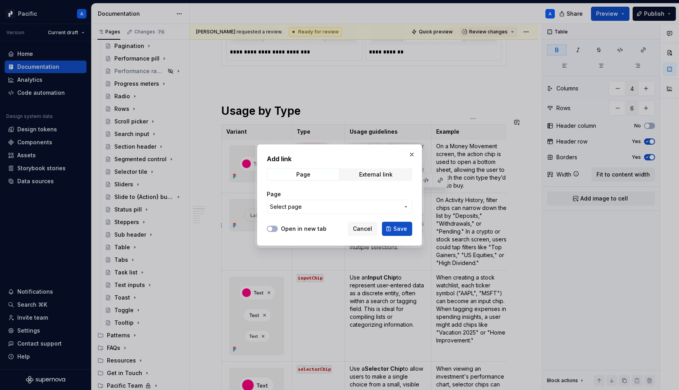
click at [363, 205] on span "Select page" at bounding box center [335, 207] width 130 height 8
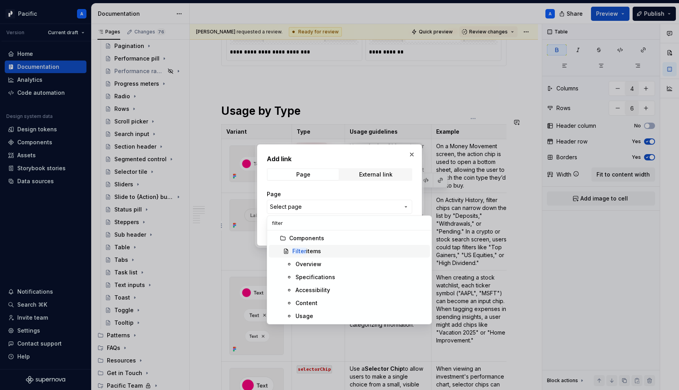
type input "filter"
click at [348, 251] on div "Filter items" at bounding box center [359, 251] width 134 height 8
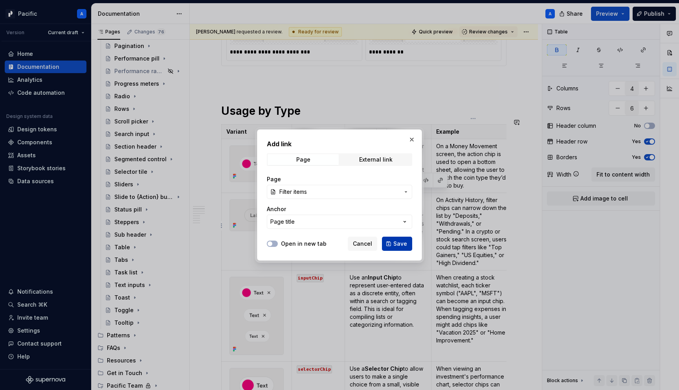
click at [404, 244] on span "Save" at bounding box center [400, 244] width 14 height 8
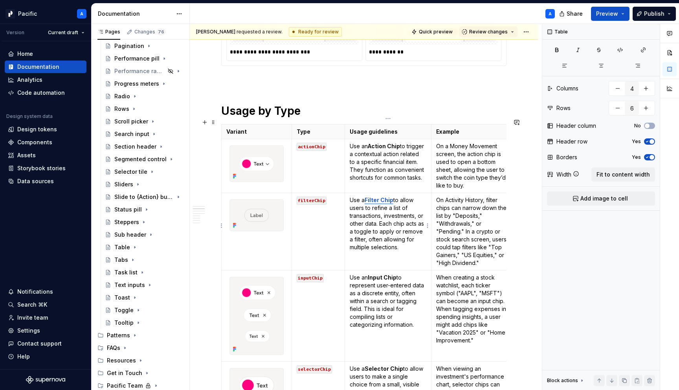
click at [396, 238] on p "Use a Filter Chip to allow users to refine a list of transactions, investments,…" at bounding box center [388, 223] width 77 height 55
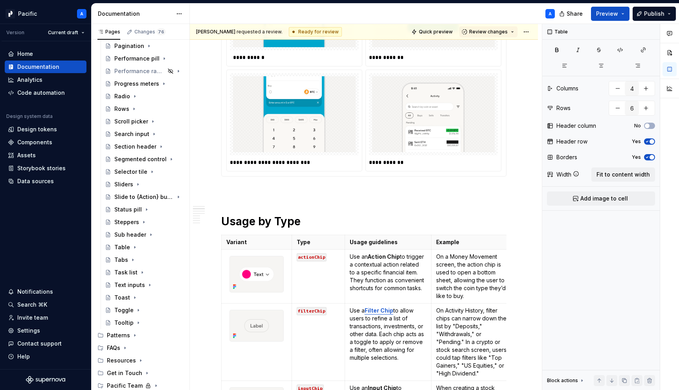
scroll to position [0, 0]
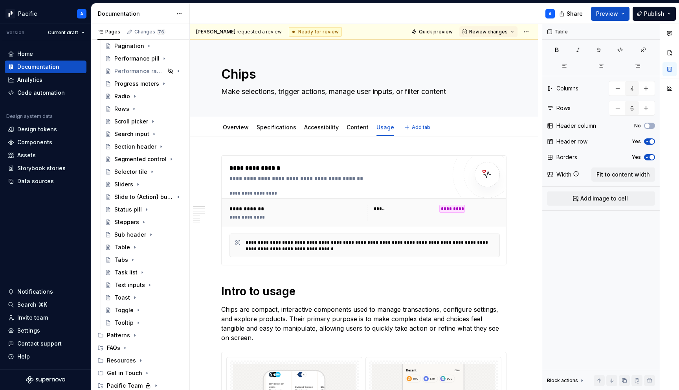
type textarea "*"
